Goal: Information Seeking & Learning: Learn about a topic

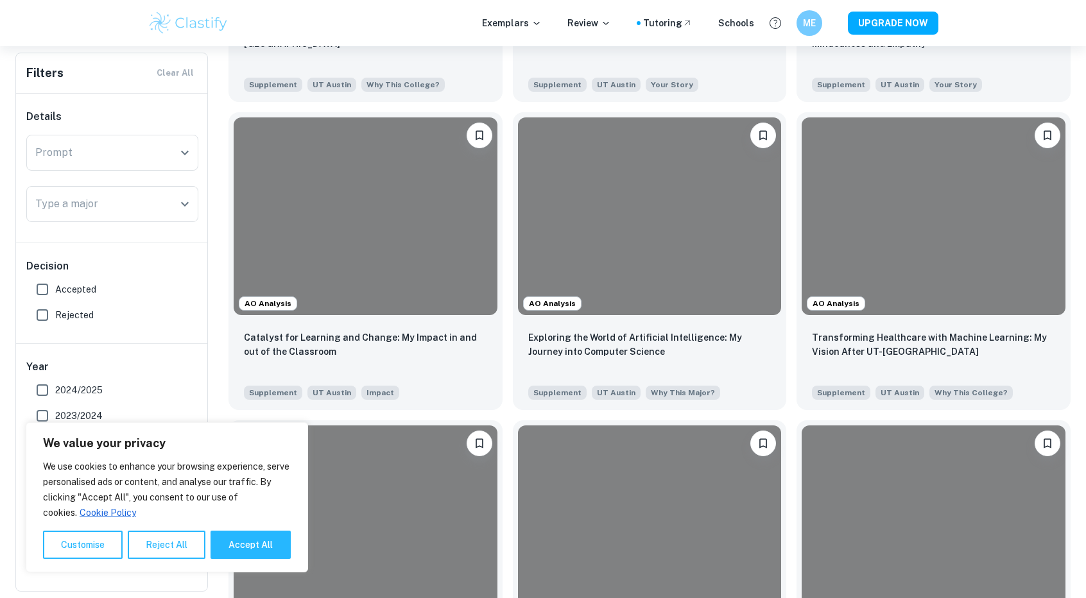
scroll to position [881, 0]
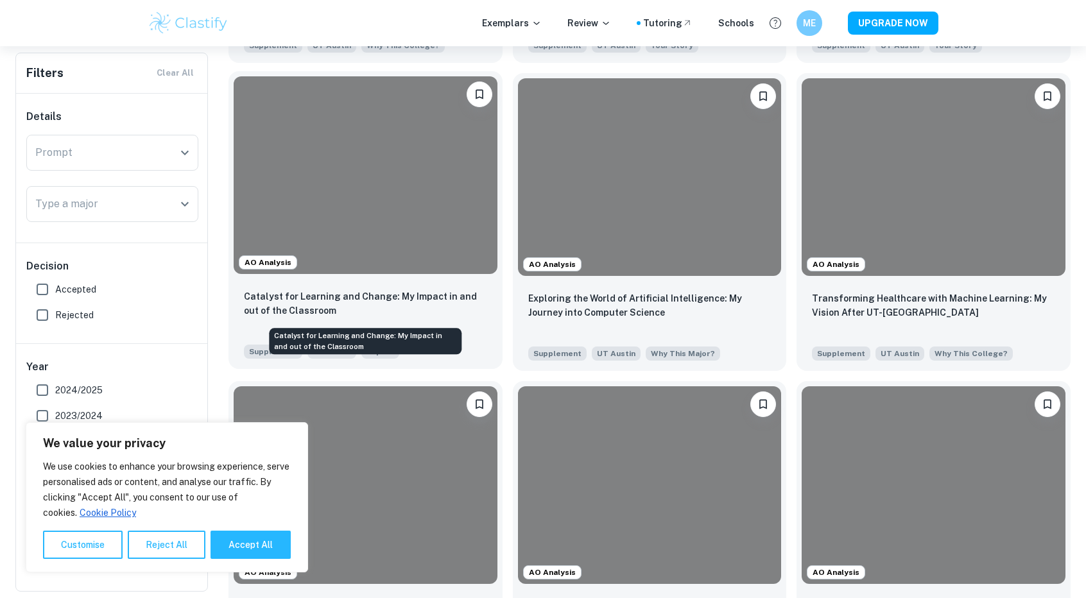
click at [425, 301] on p "Catalyst for Learning and Change: My Impact in and out of the Classroom" at bounding box center [365, 303] width 243 height 28
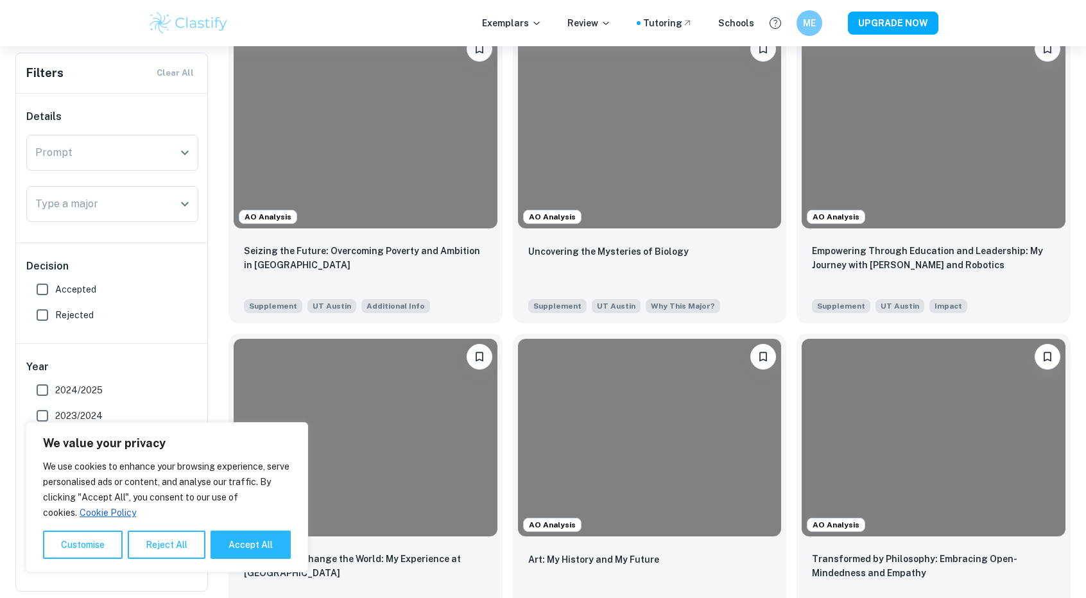
scroll to position [332, 0]
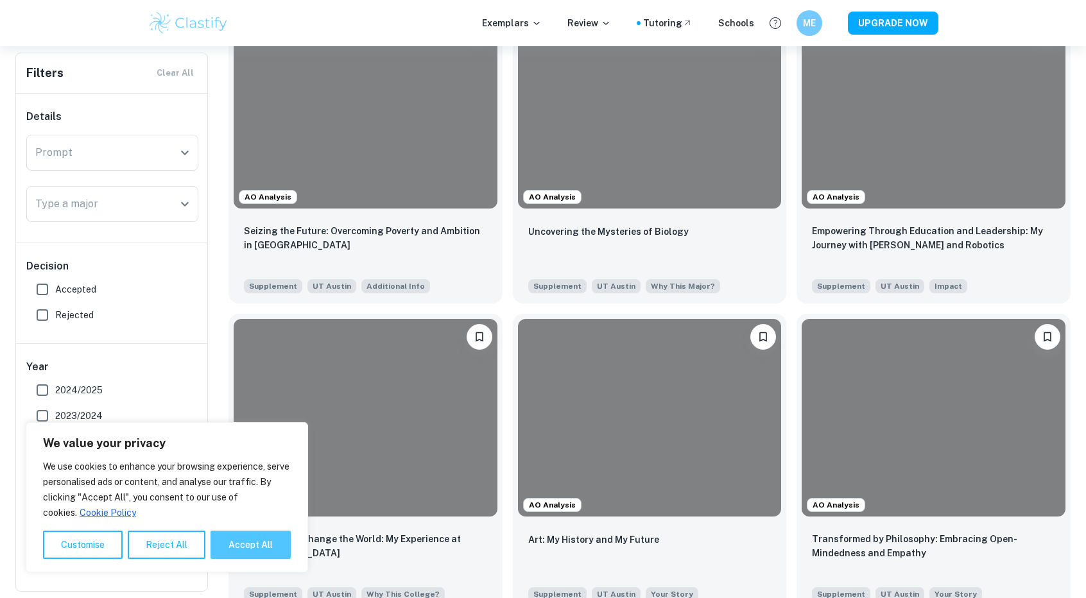
click at [234, 544] on button "Accept All" at bounding box center [251, 545] width 80 height 28
checkbox input "true"
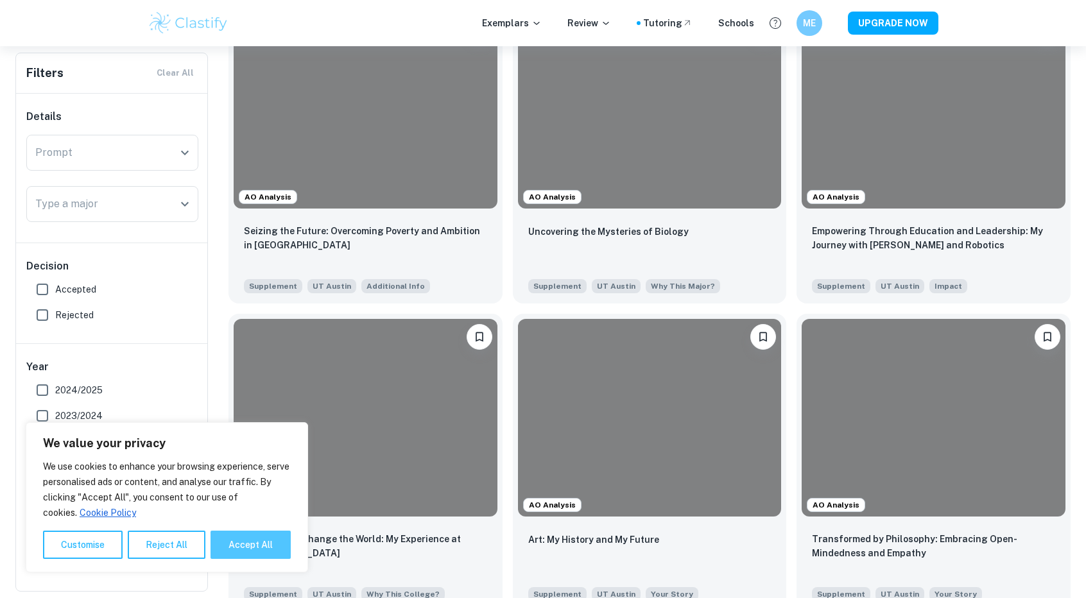
checkbox input "true"
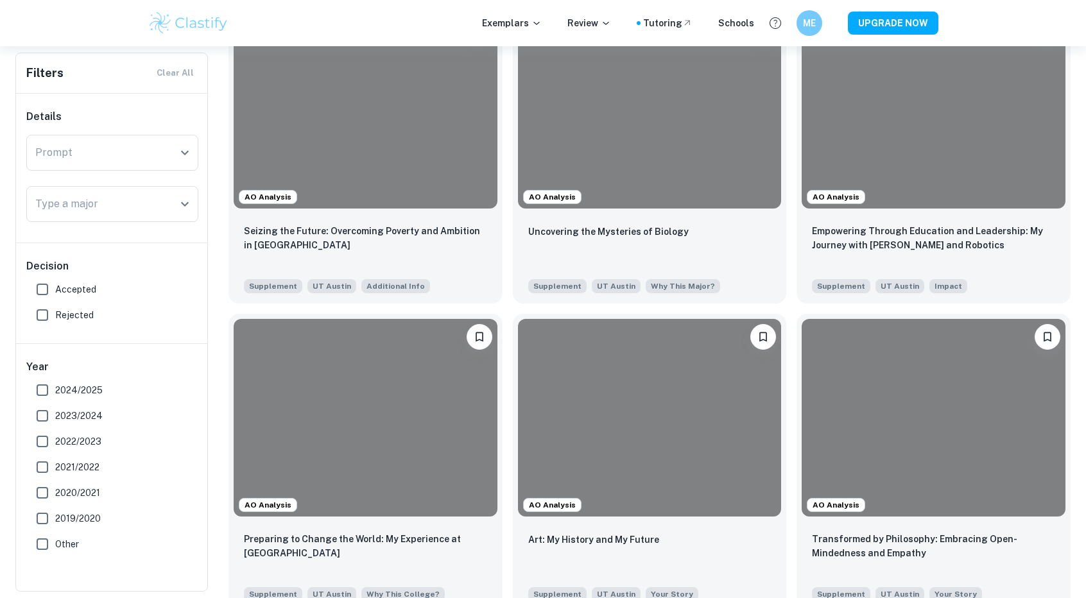
click at [86, 399] on label "2024/2025" at bounding box center [109, 390] width 159 height 26
click at [55, 399] on input "2024/2025" at bounding box center [43, 390] width 26 height 26
checkbox input "true"
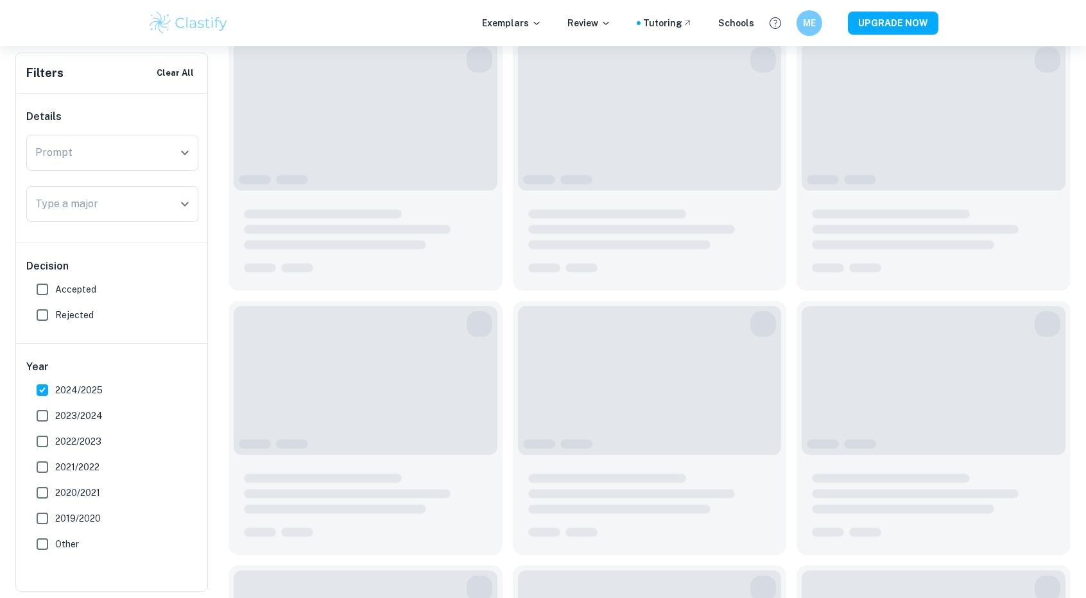
scroll to position [363, 0]
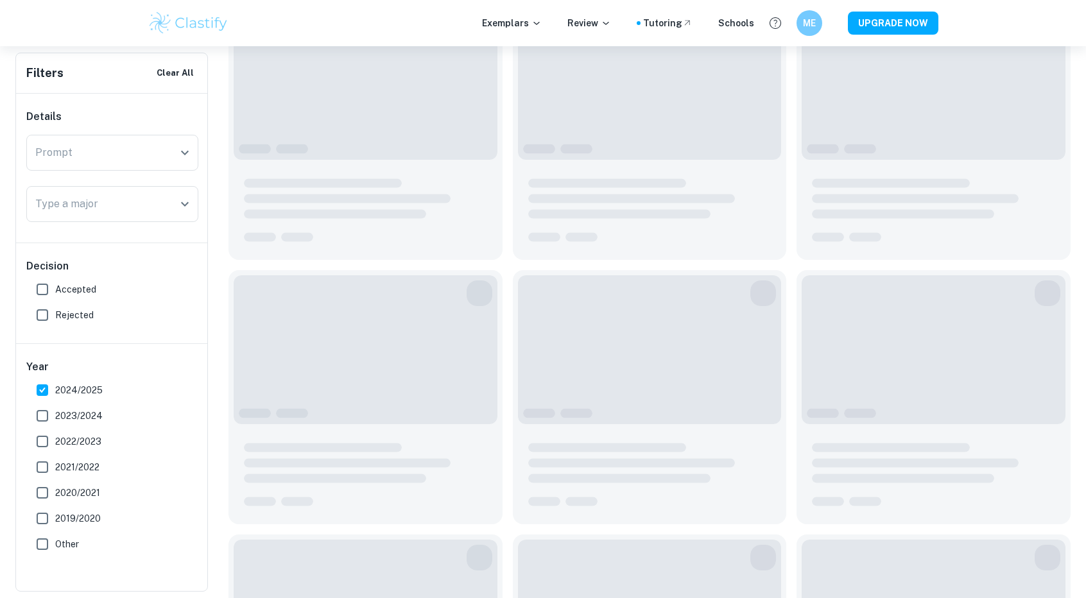
click at [78, 286] on span "Accepted" at bounding box center [75, 289] width 41 height 14
click at [55, 286] on input "Accepted" at bounding box center [43, 290] width 26 height 26
checkbox input "true"
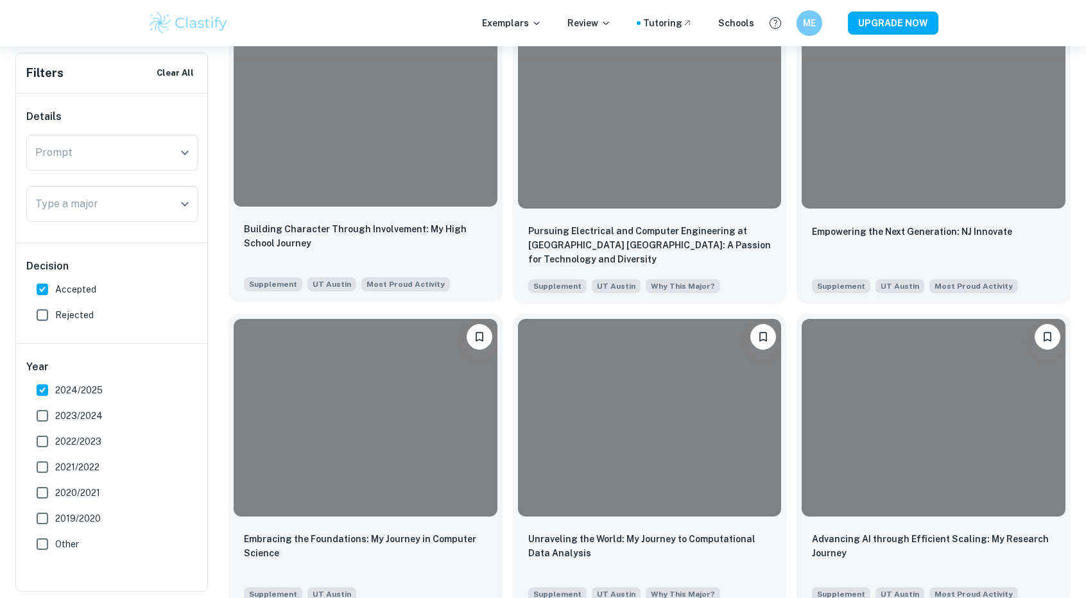
click at [440, 217] on div "Building Character Through Involvement: My High School Journey Supplement UT Au…" at bounding box center [365, 257] width 274 height 90
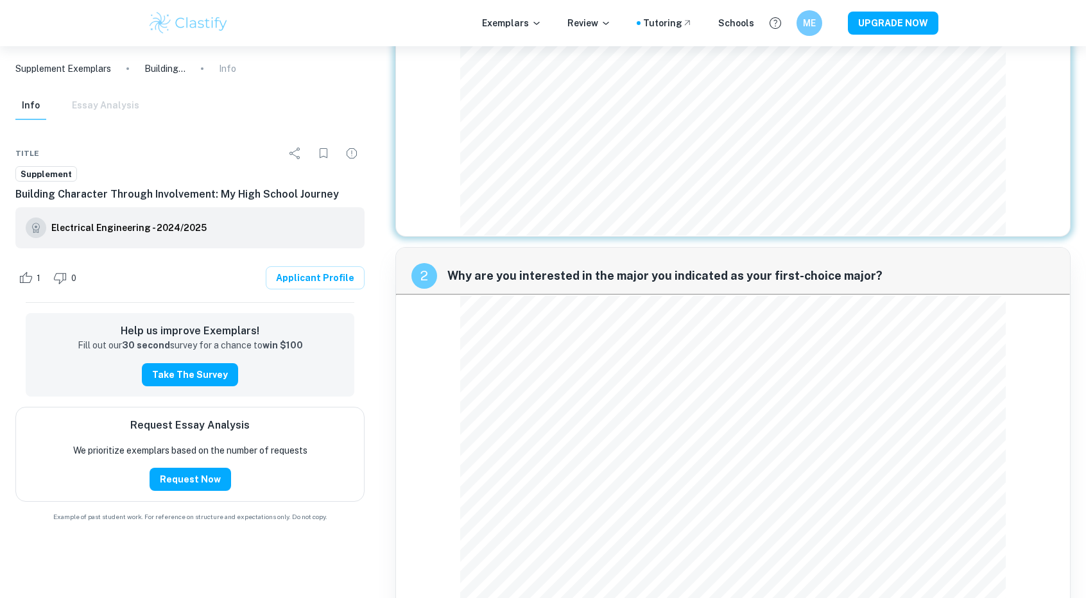
scroll to position [388, 0]
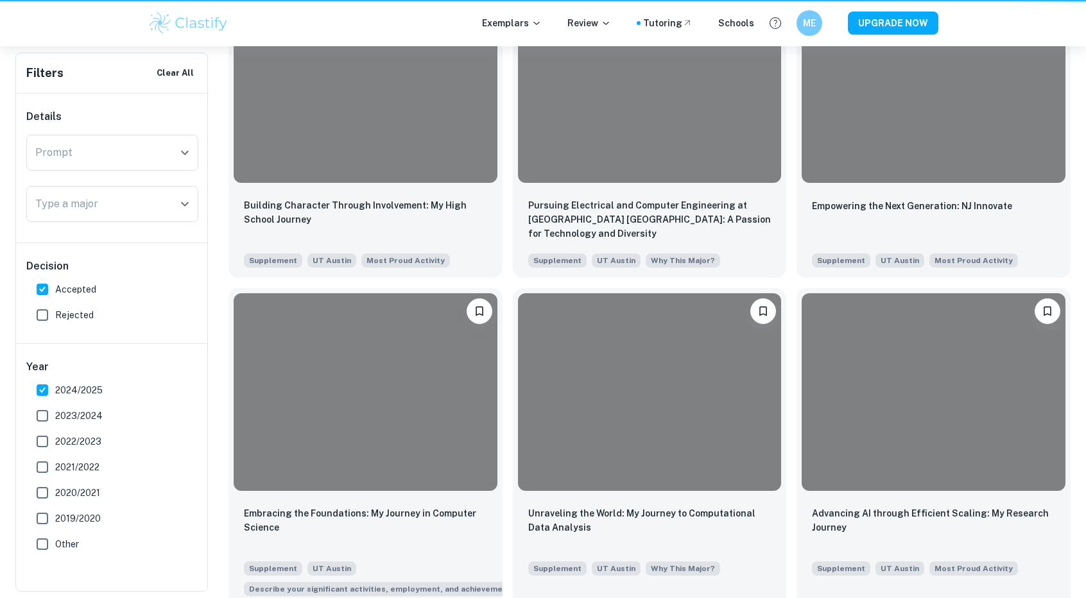
scroll to position [363, 0]
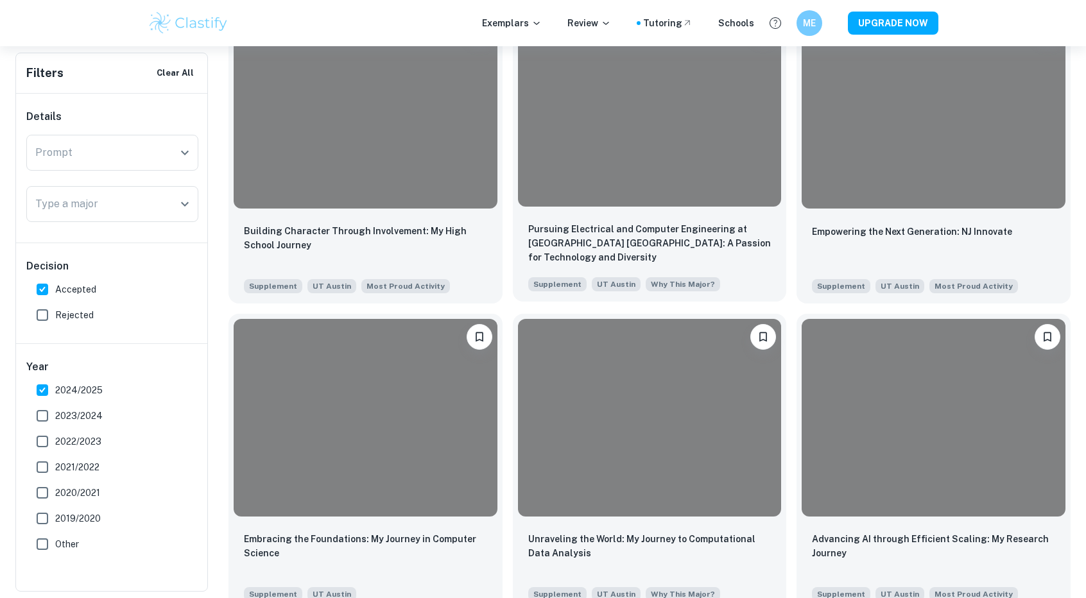
click at [584, 229] on p "Pursuing Electrical and Computer Engineering at [GEOGRAPHIC_DATA] [GEOGRAPHIC_D…" at bounding box center [649, 243] width 243 height 42
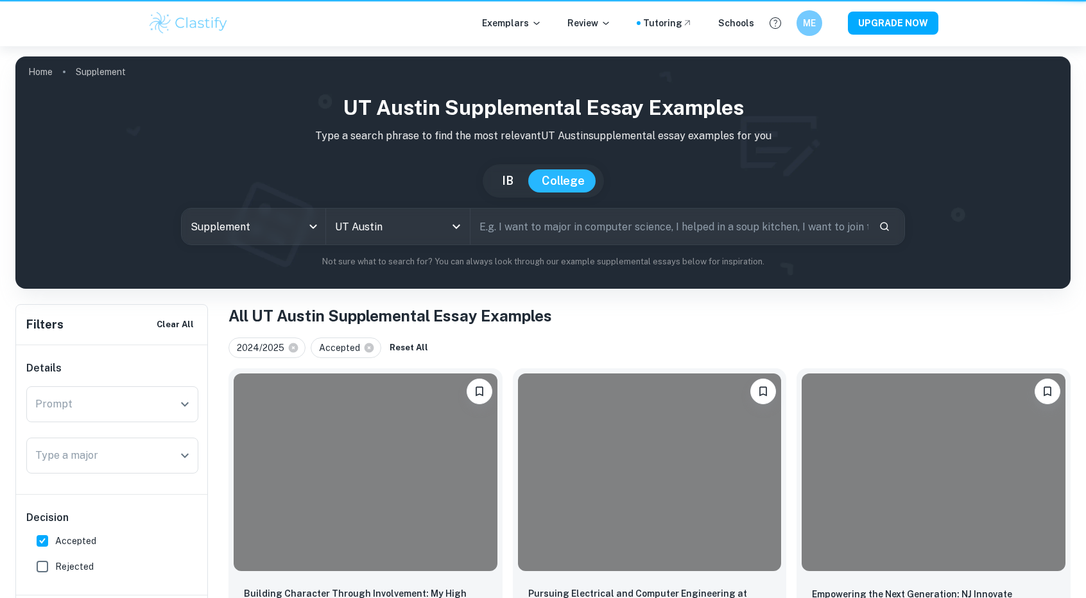
scroll to position [363, 0]
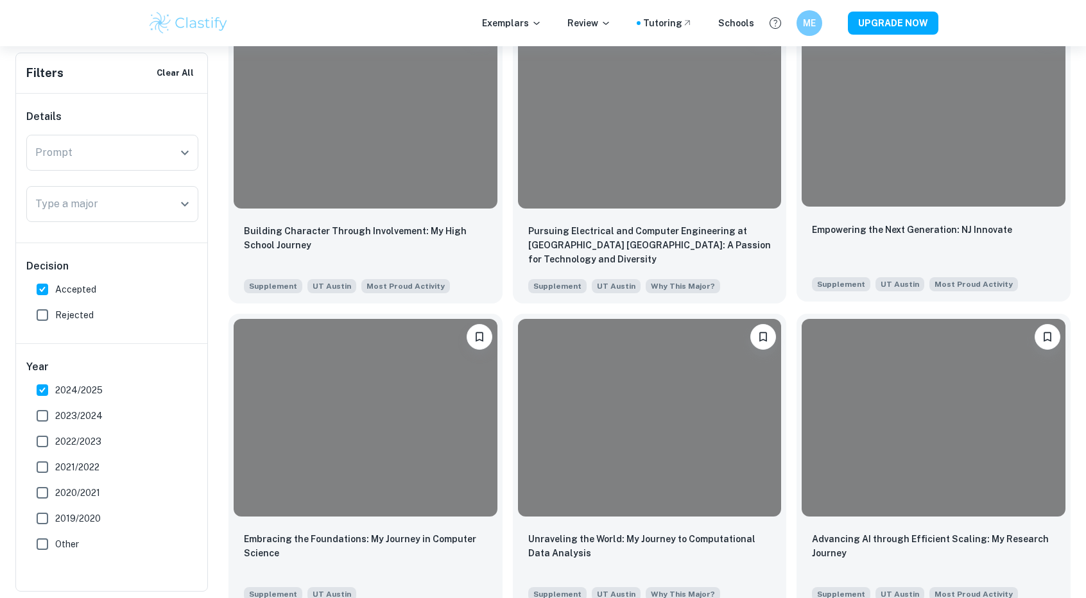
click at [1024, 234] on div "Empowering the Next Generation: NJ Innovate" at bounding box center [933, 244] width 243 height 44
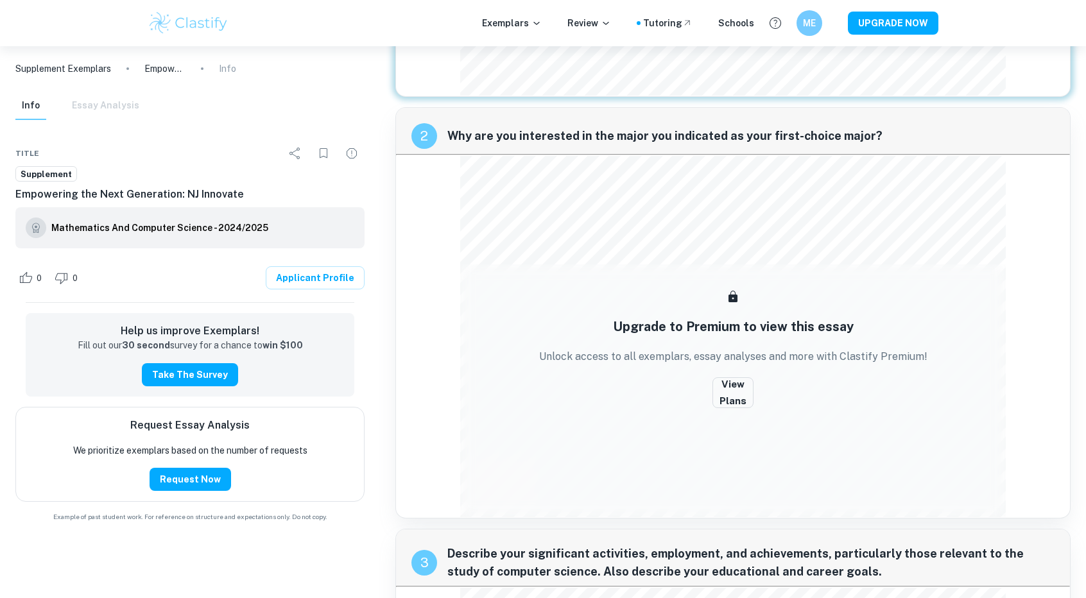
scroll to position [404, 0]
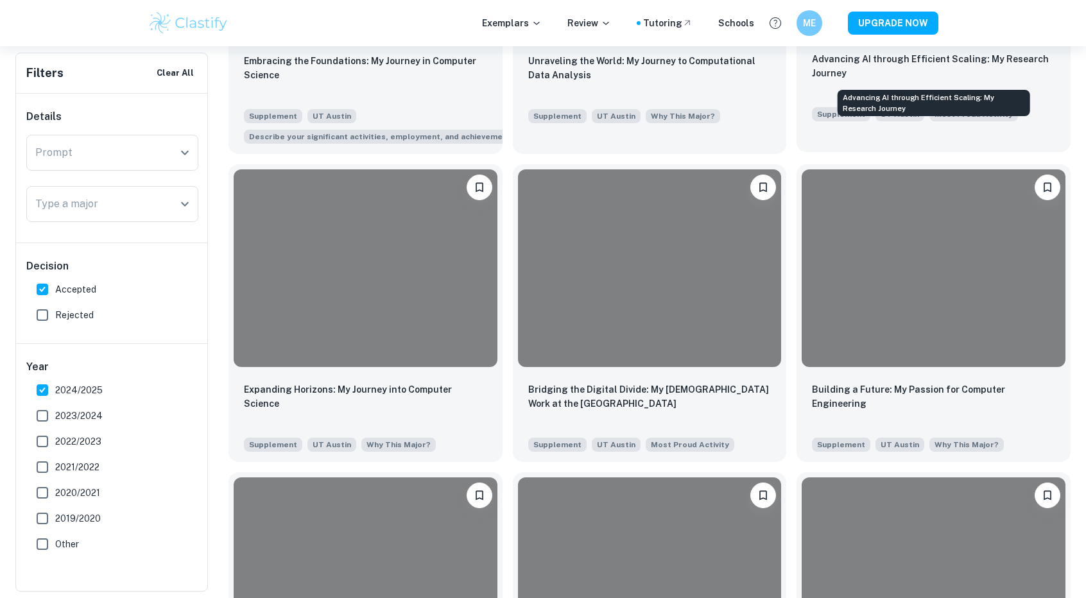
scroll to position [841, 0]
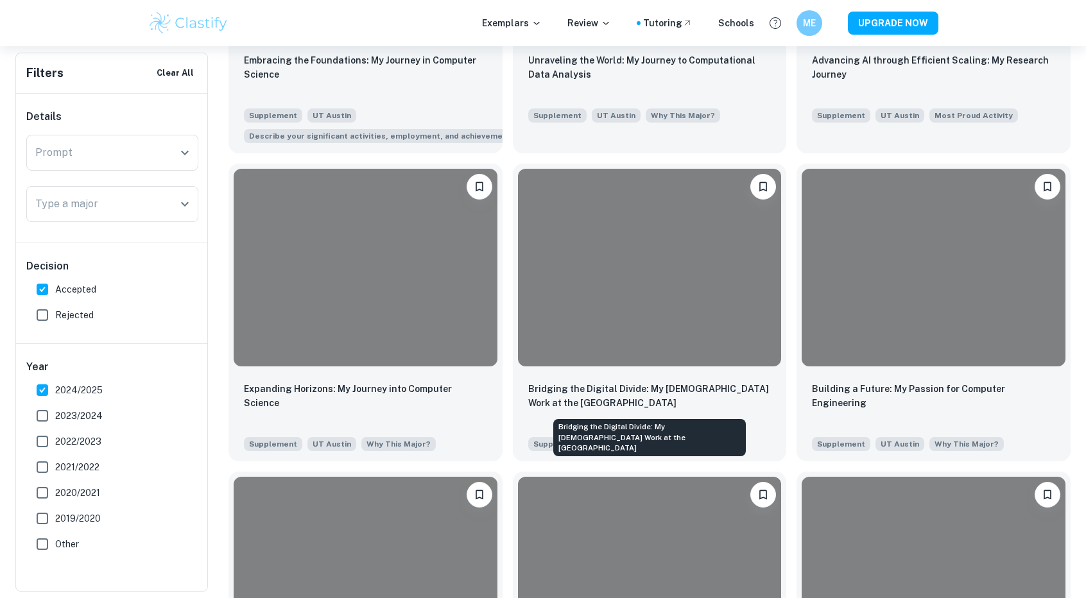
click at [583, 413] on div "Bridging the Digital Divide: My [DEMOGRAPHIC_DATA] Work at the [GEOGRAPHIC_DATA]" at bounding box center [649, 433] width 195 height 47
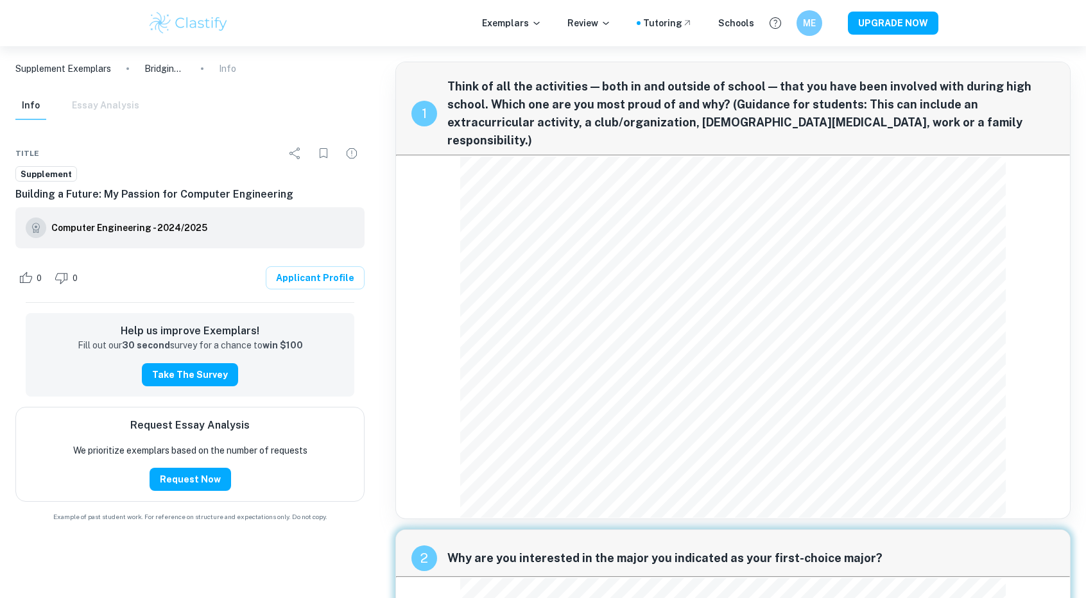
scroll to position [1, 0]
